Goal: Check status: Check status

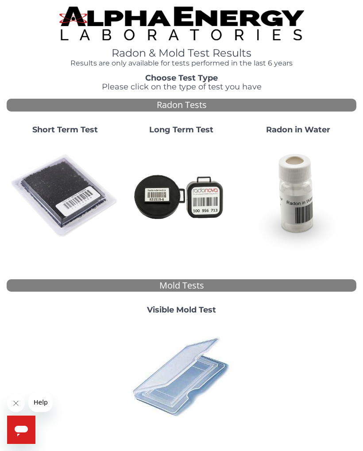
click at [72, 141] on img at bounding box center [64, 195] width 109 height 109
click at [69, 174] on img at bounding box center [64, 195] width 109 height 109
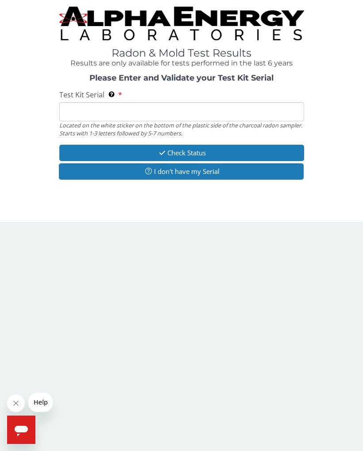
click at [103, 110] on input "Test Kit Serial Located on the white sticker on the bottom of the plastic side …" at bounding box center [181, 111] width 245 height 19
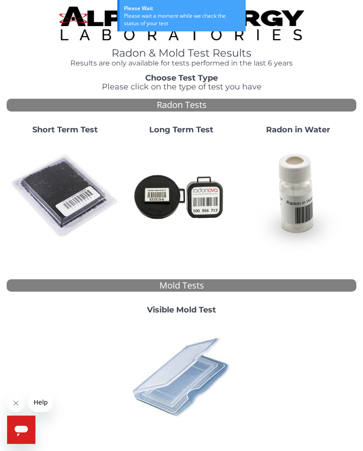
click at [69, 203] on img at bounding box center [64, 195] width 109 height 109
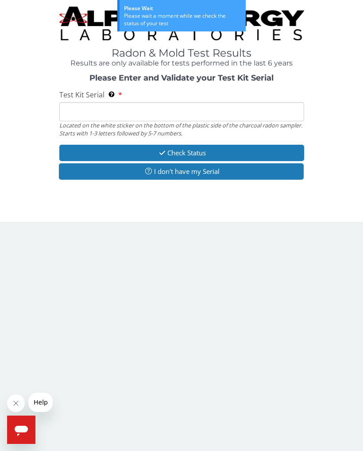
click at [94, 112] on input "Test Kit Serial Located on the white sticker on the bottom of the plastic side …" at bounding box center [181, 111] width 245 height 19
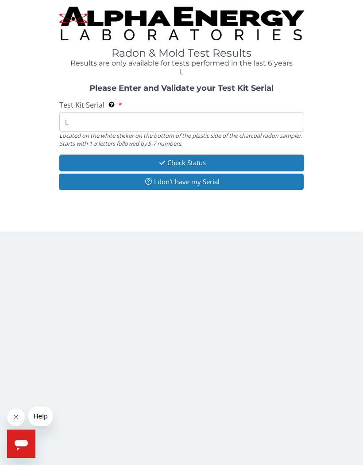
type input "LR"
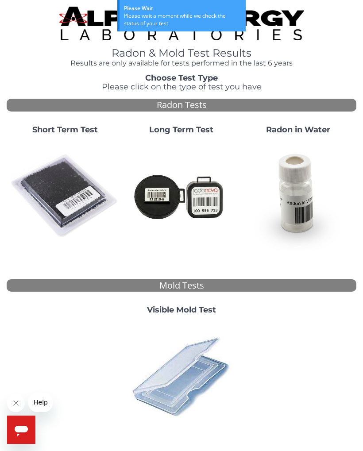
click at [64, 211] on img at bounding box center [64, 195] width 109 height 109
click at [73, 199] on img at bounding box center [64, 195] width 109 height 109
